Goal: Task Accomplishment & Management: Use online tool/utility

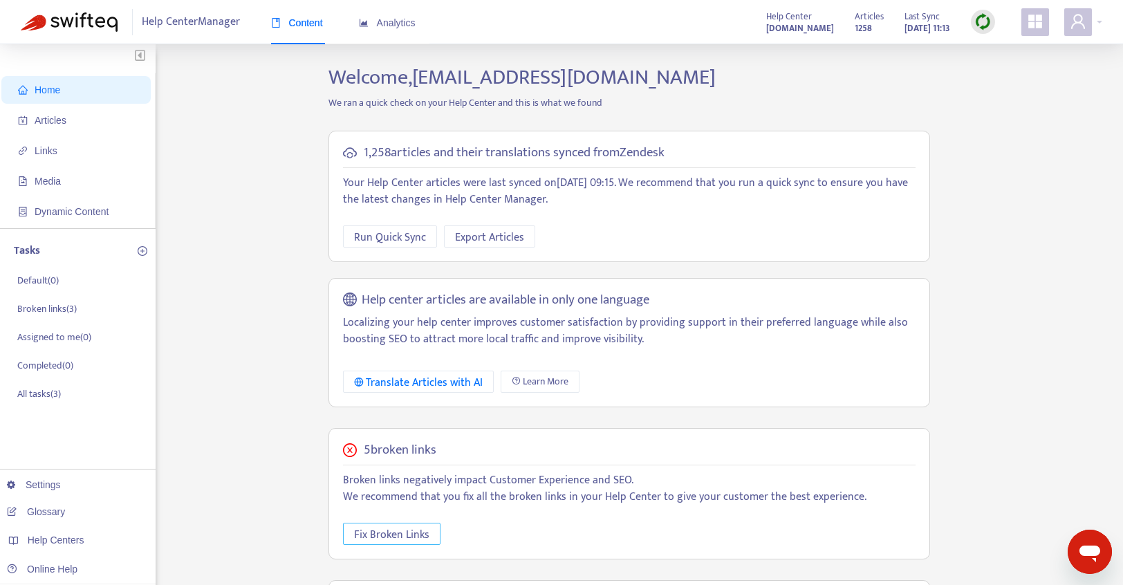
click at [385, 534] on span "Fix Broken Links" at bounding box center [391, 534] width 75 height 17
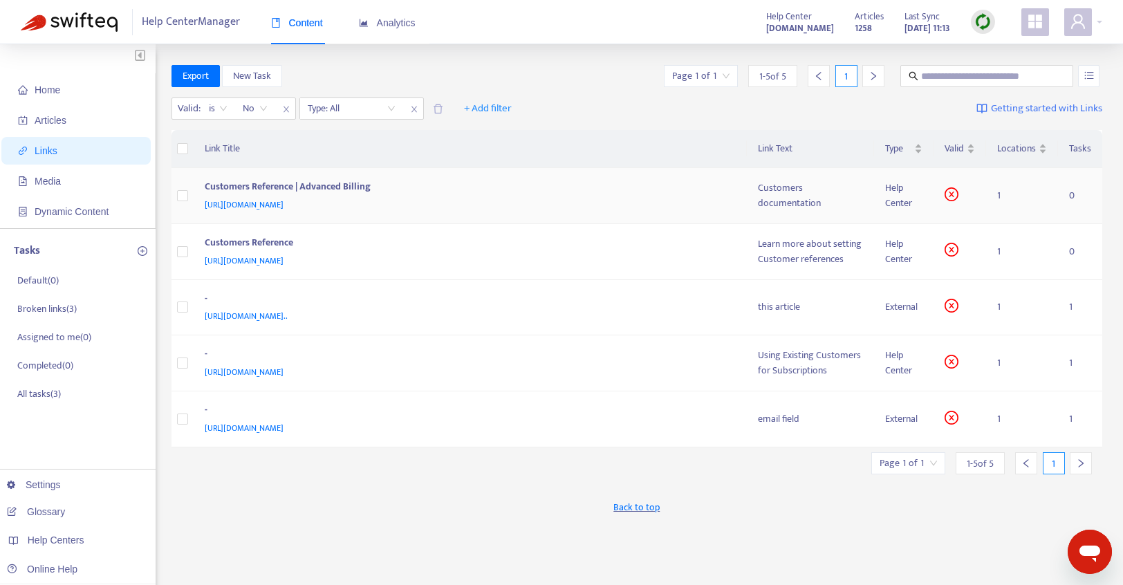
click at [301, 187] on div "Customers Reference | Advanced Billing" at bounding box center [468, 188] width 526 height 18
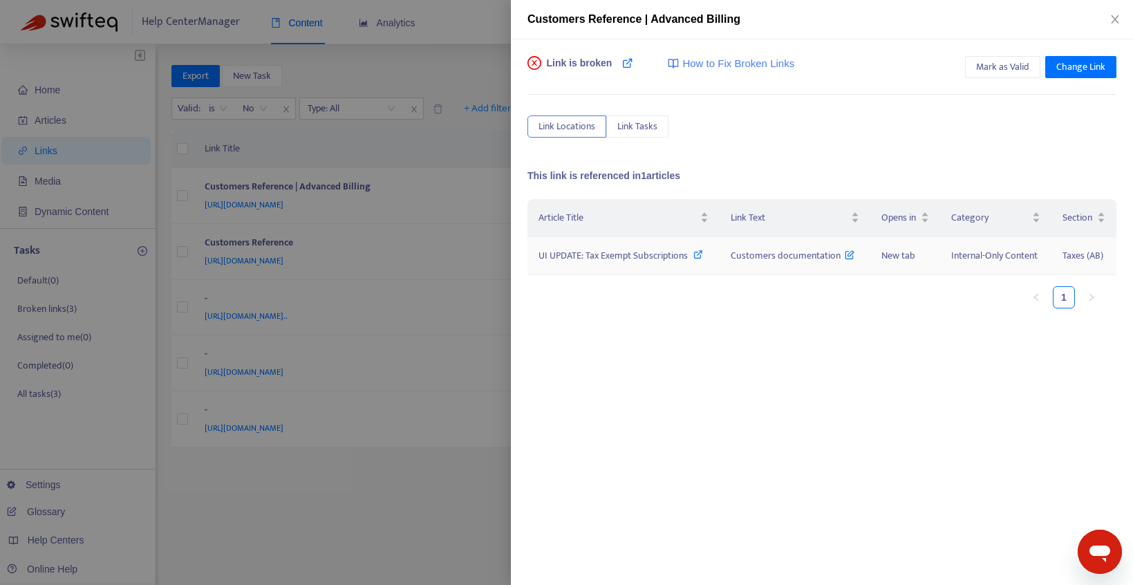
click at [620, 256] on span "UI UPDATE: Tax Exempt Subscriptions" at bounding box center [613, 256] width 149 height 16
click at [994, 68] on span "Mark as Valid" at bounding box center [1002, 66] width 53 height 15
click at [1110, 17] on icon "close" at bounding box center [1115, 19] width 11 height 11
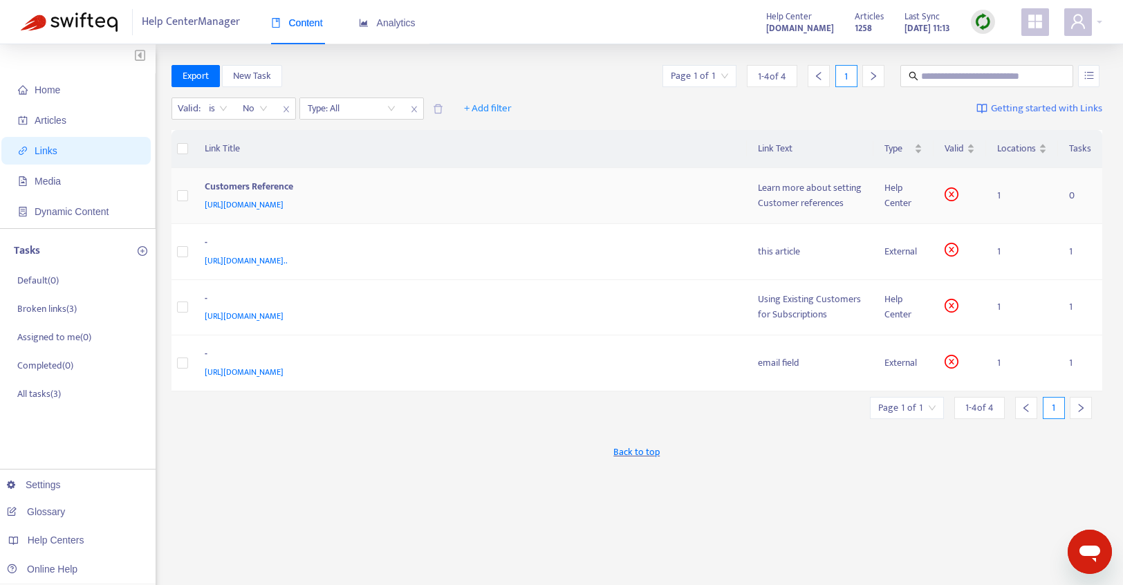
click at [359, 185] on div "Customers Reference" at bounding box center [468, 188] width 526 height 18
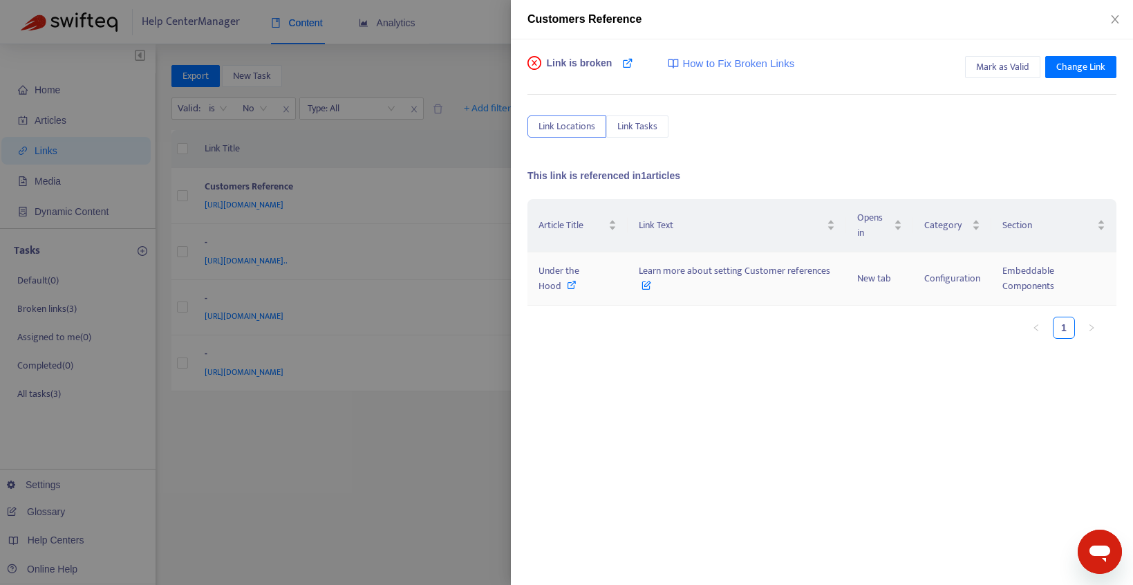
click at [557, 272] on span "Under the Hood" at bounding box center [559, 278] width 41 height 31
click at [994, 66] on span "Mark as Valid" at bounding box center [1002, 66] width 53 height 15
click at [1114, 20] on icon "close" at bounding box center [1115, 19] width 11 height 11
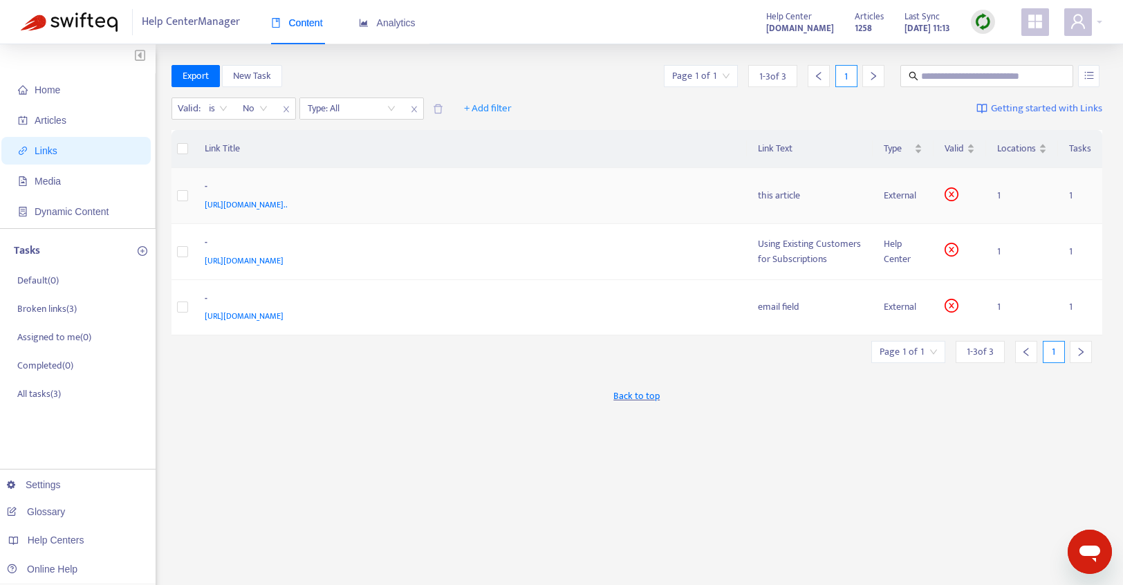
click at [384, 189] on div "-" at bounding box center [468, 188] width 526 height 18
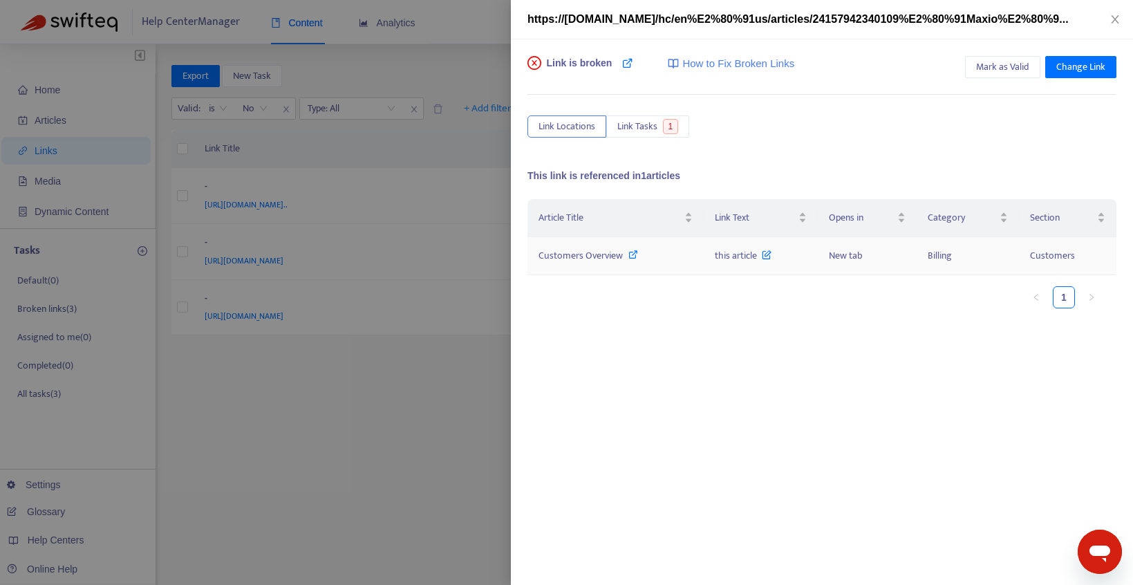
click at [604, 256] on span "Customers Overview" at bounding box center [581, 256] width 84 height 16
click at [1001, 65] on span "Mark as Valid" at bounding box center [1002, 66] width 53 height 15
click at [1122, 18] on button "Close" at bounding box center [1115, 19] width 19 height 13
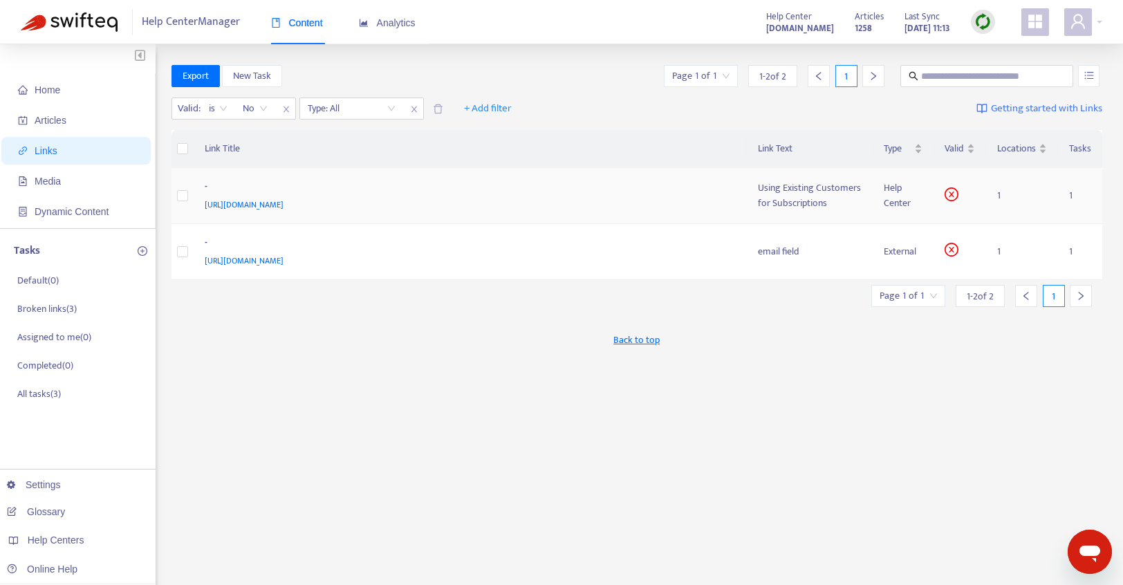
click at [261, 182] on div "-" at bounding box center [468, 188] width 526 height 18
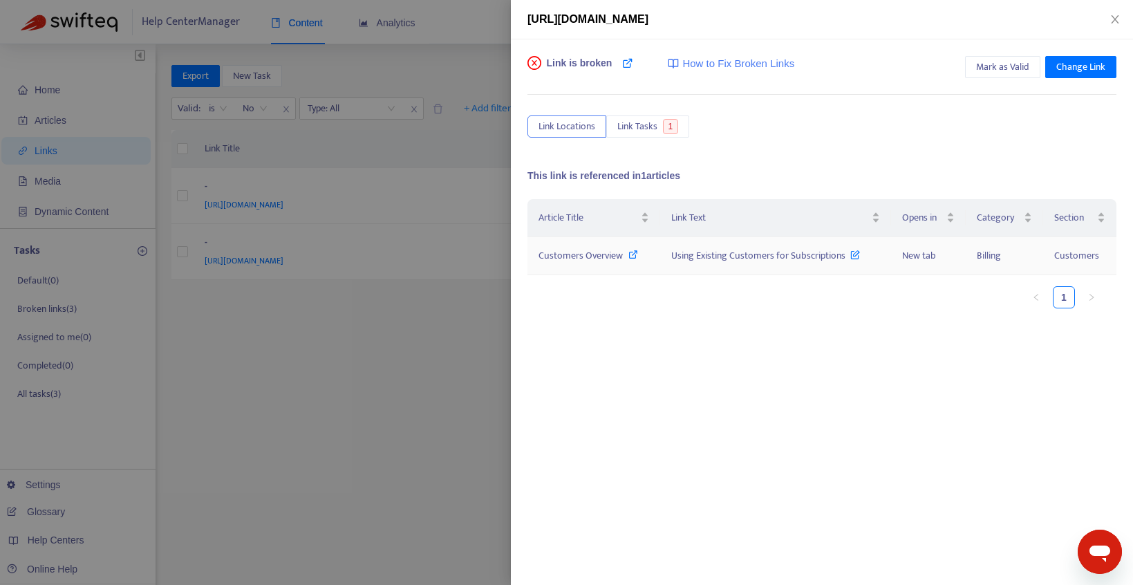
click at [584, 255] on span "Customers Overview" at bounding box center [581, 256] width 84 height 16
click at [995, 64] on span "Mark as Valid" at bounding box center [1002, 66] width 53 height 15
click at [1114, 21] on icon "close" at bounding box center [1115, 19] width 11 height 11
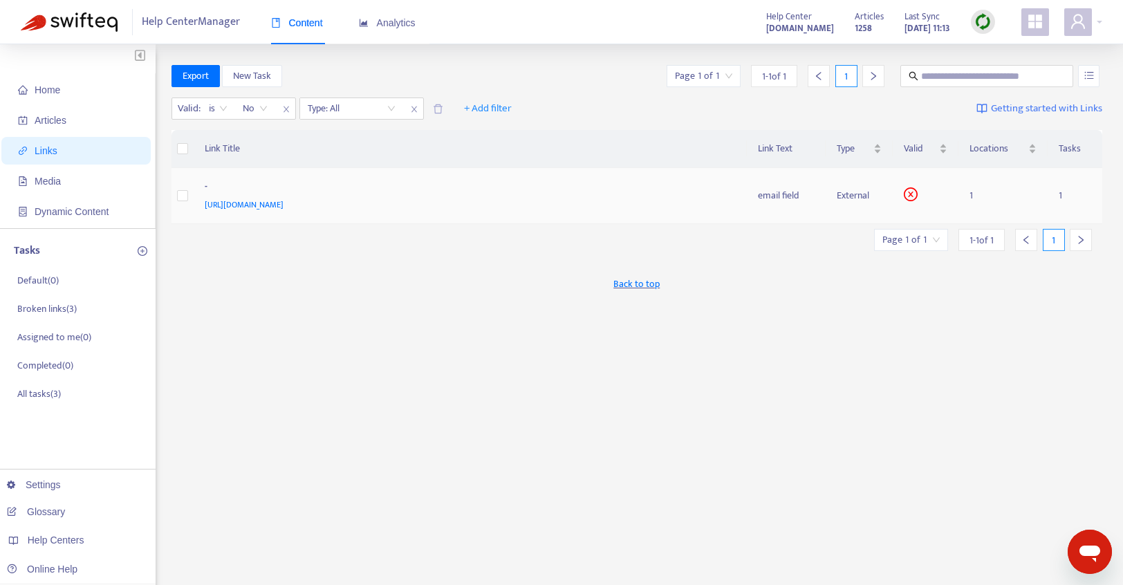
click at [290, 192] on div "-" at bounding box center [468, 188] width 526 height 18
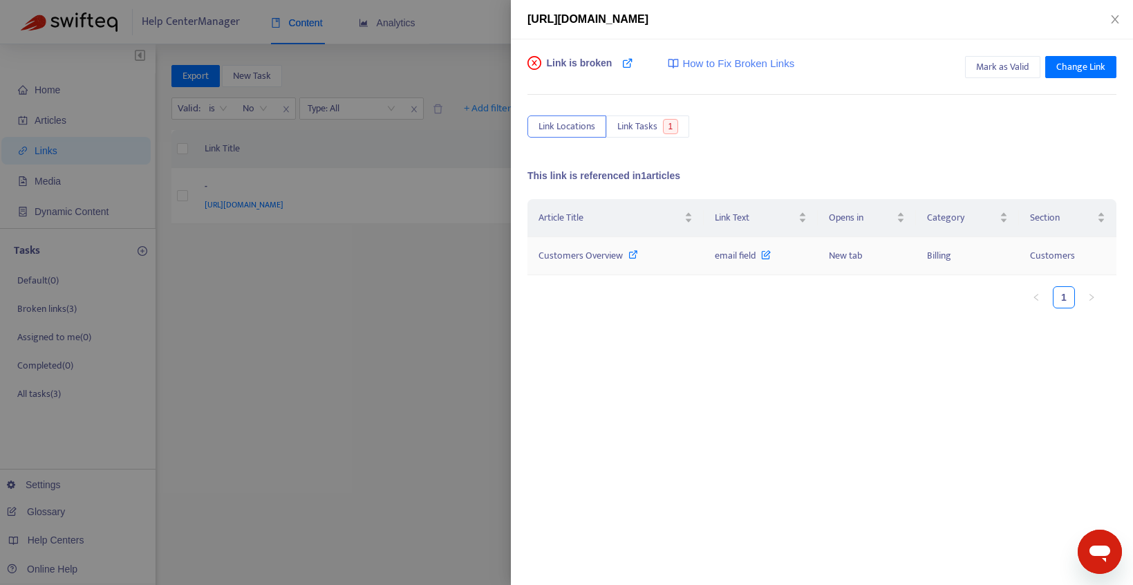
click at [583, 256] on span "Customers Overview" at bounding box center [581, 256] width 84 height 16
click at [1118, 18] on icon "close" at bounding box center [1115, 19] width 11 height 11
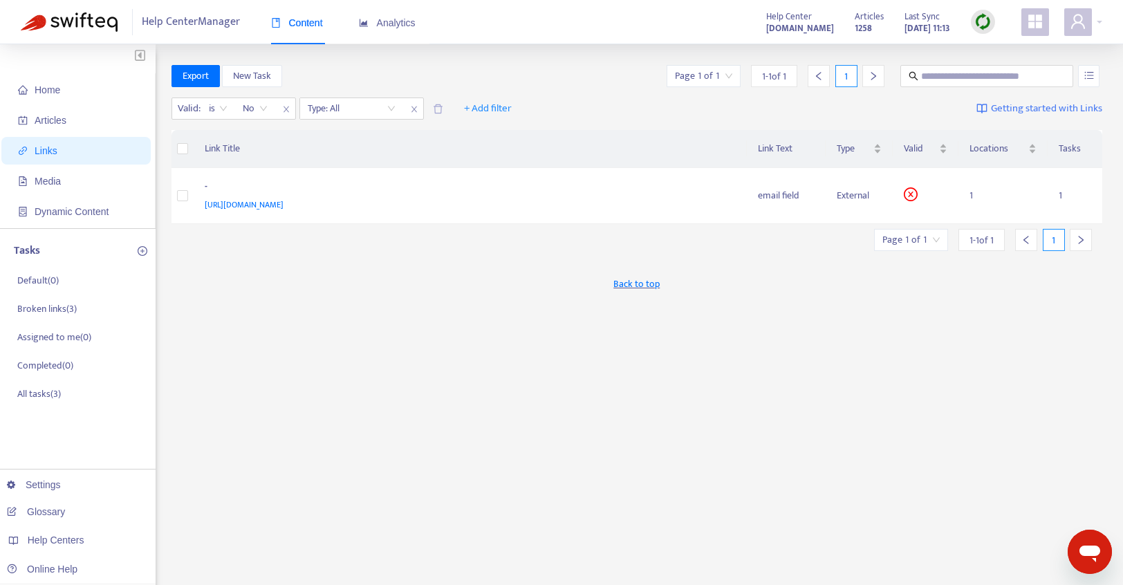
click at [982, 21] on img at bounding box center [982, 21] width 17 height 17
click at [1005, 46] on link "Quick Sync" at bounding box center [1011, 50] width 59 height 16
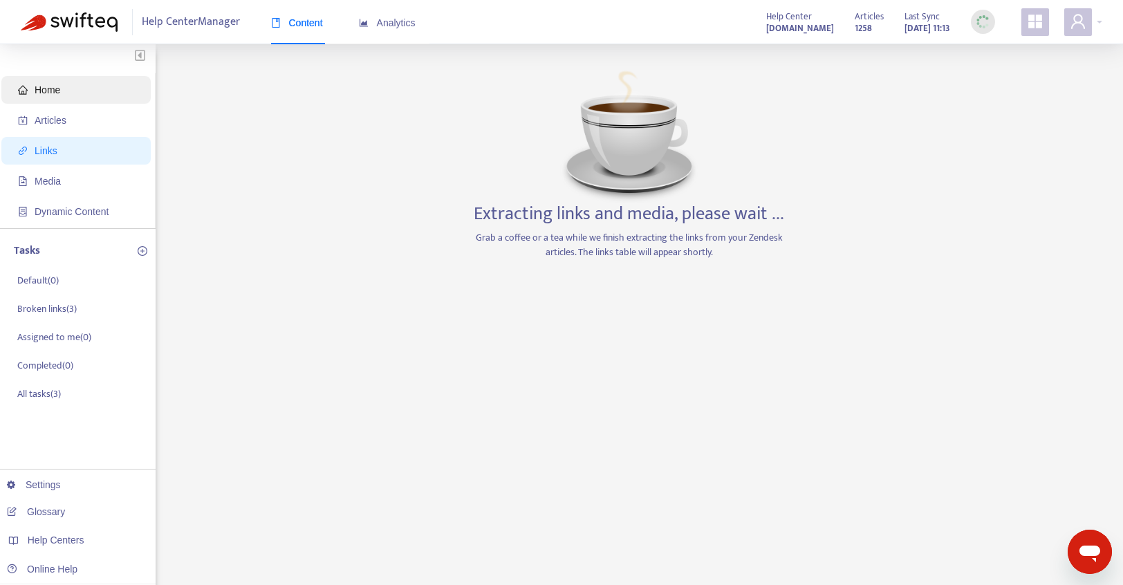
click at [44, 90] on span "Home" at bounding box center [48, 89] width 26 height 11
